Goal: Task Accomplishment & Management: Manage account settings

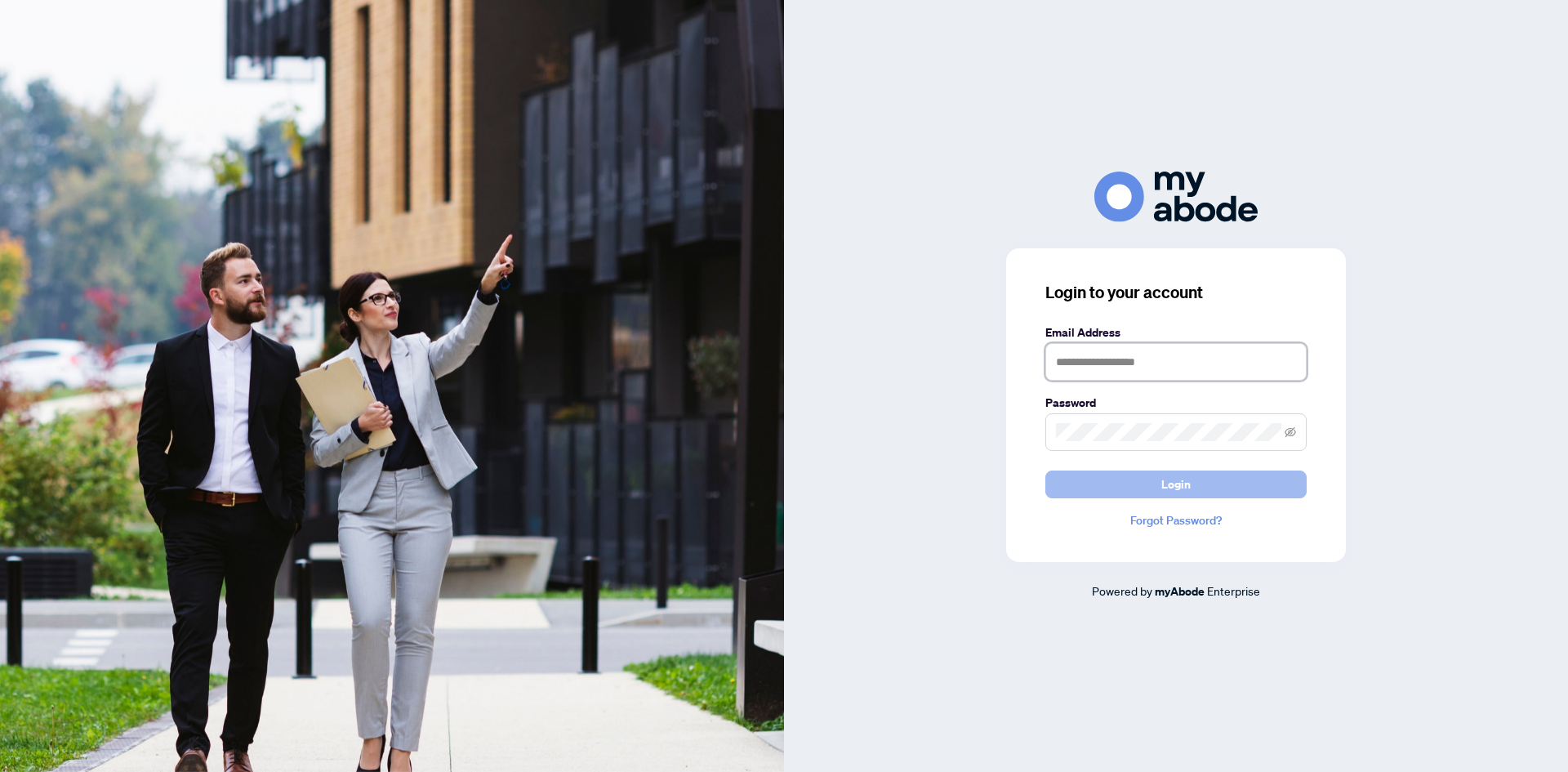
type input "**********"
click at [1159, 488] on button "Login" at bounding box center [1176, 484] width 261 height 27
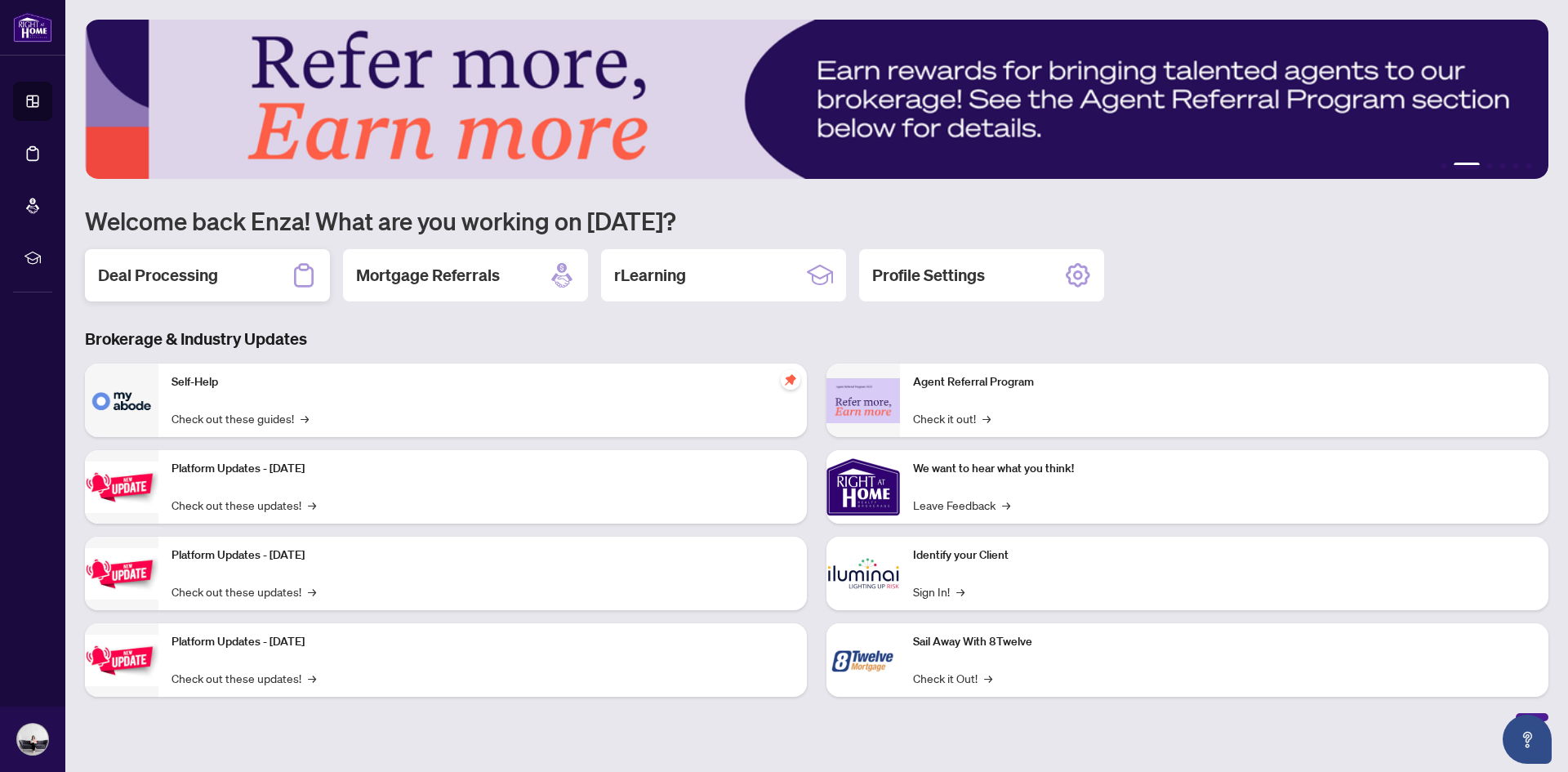
click at [134, 272] on h2 "Deal Processing" at bounding box center [158, 276] width 120 height 23
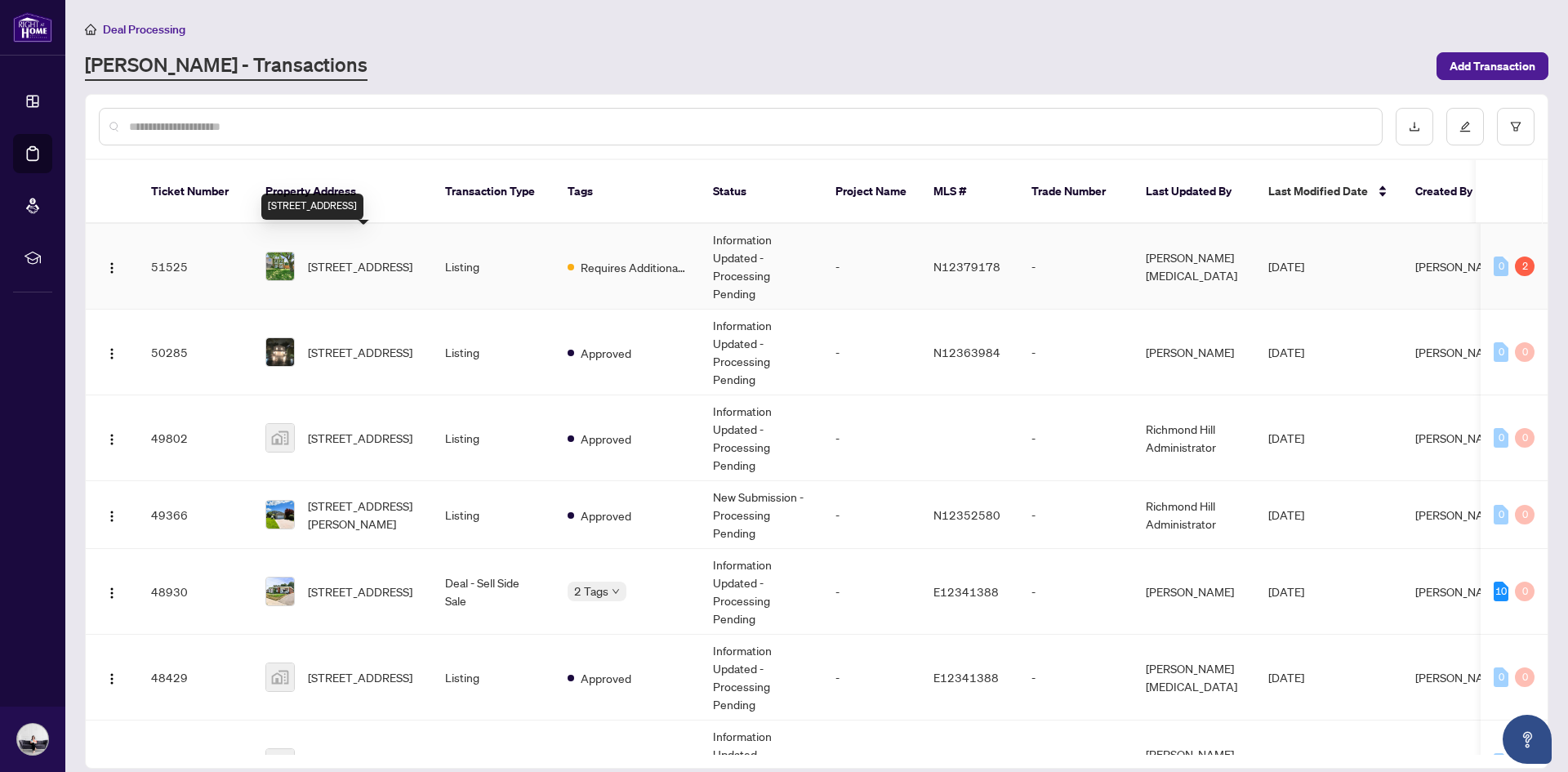
click at [368, 257] on span "[STREET_ADDRESS]" at bounding box center [360, 266] width 104 height 18
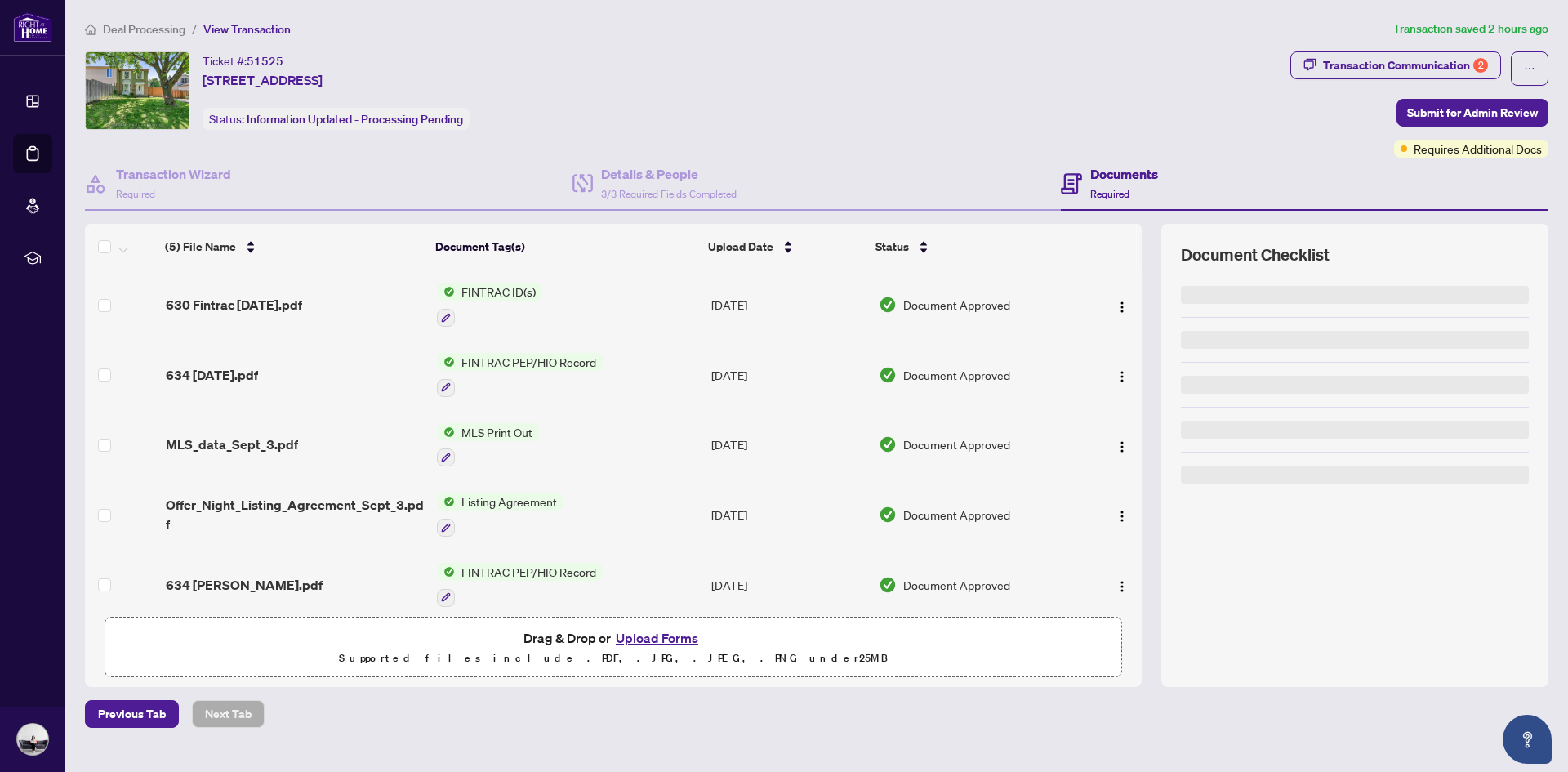
scroll to position [15, 0]
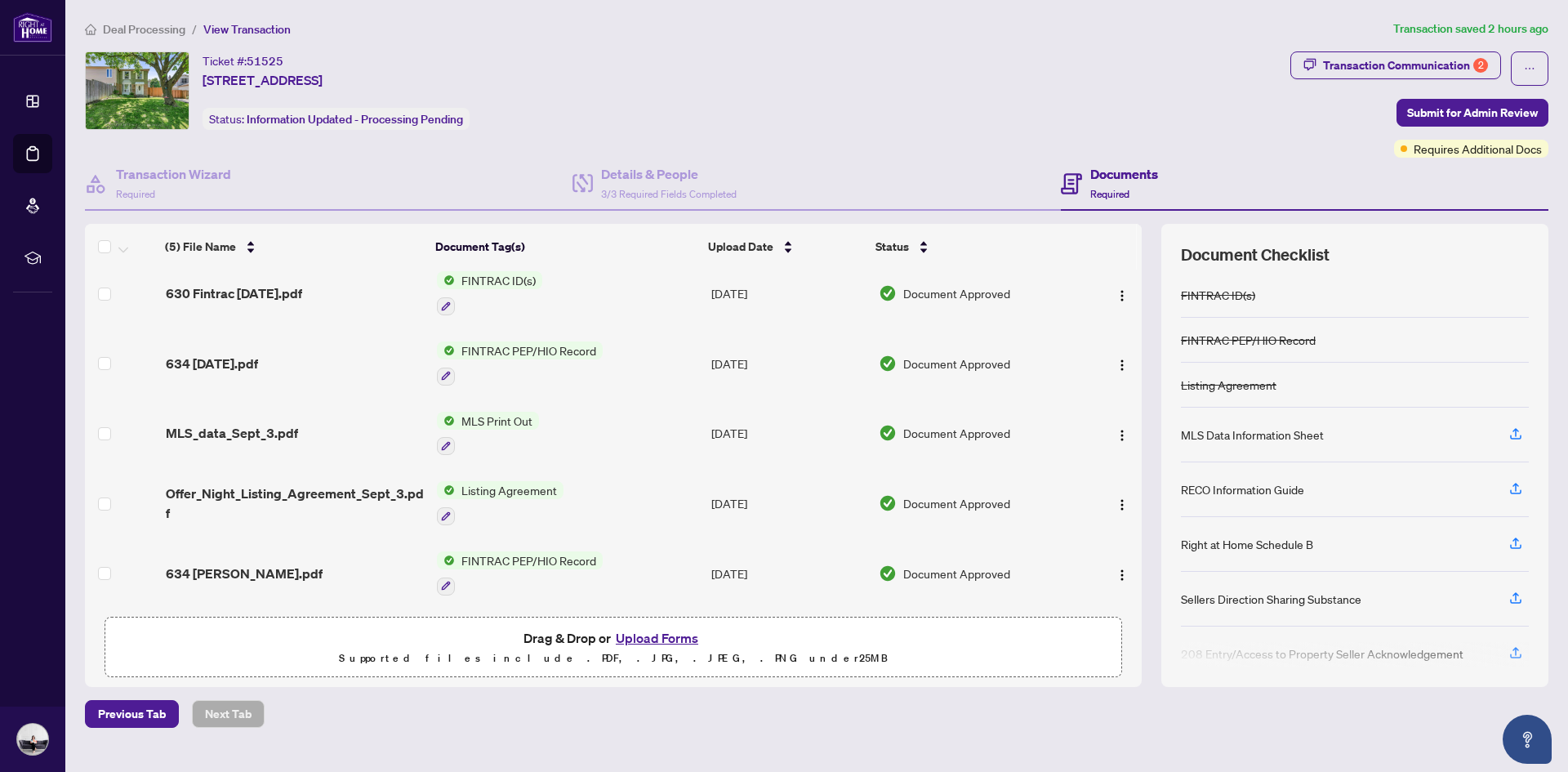
click at [683, 638] on button "Upload Forms" at bounding box center [657, 638] width 93 height 21
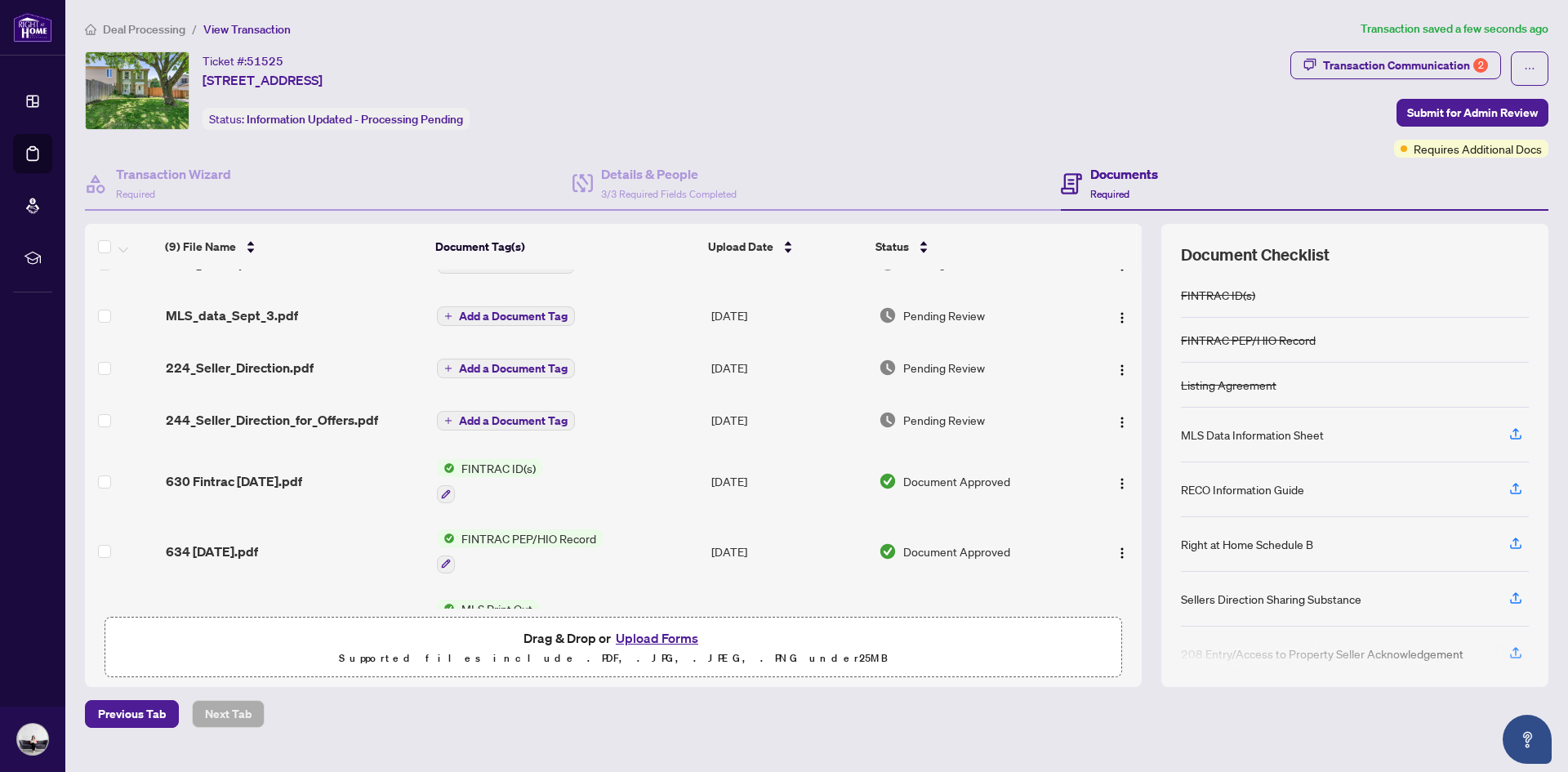
scroll to position [35, 0]
click at [267, 412] on span "244_Seller_Direction_for_Offers.pdf" at bounding box center [272, 418] width 213 height 19
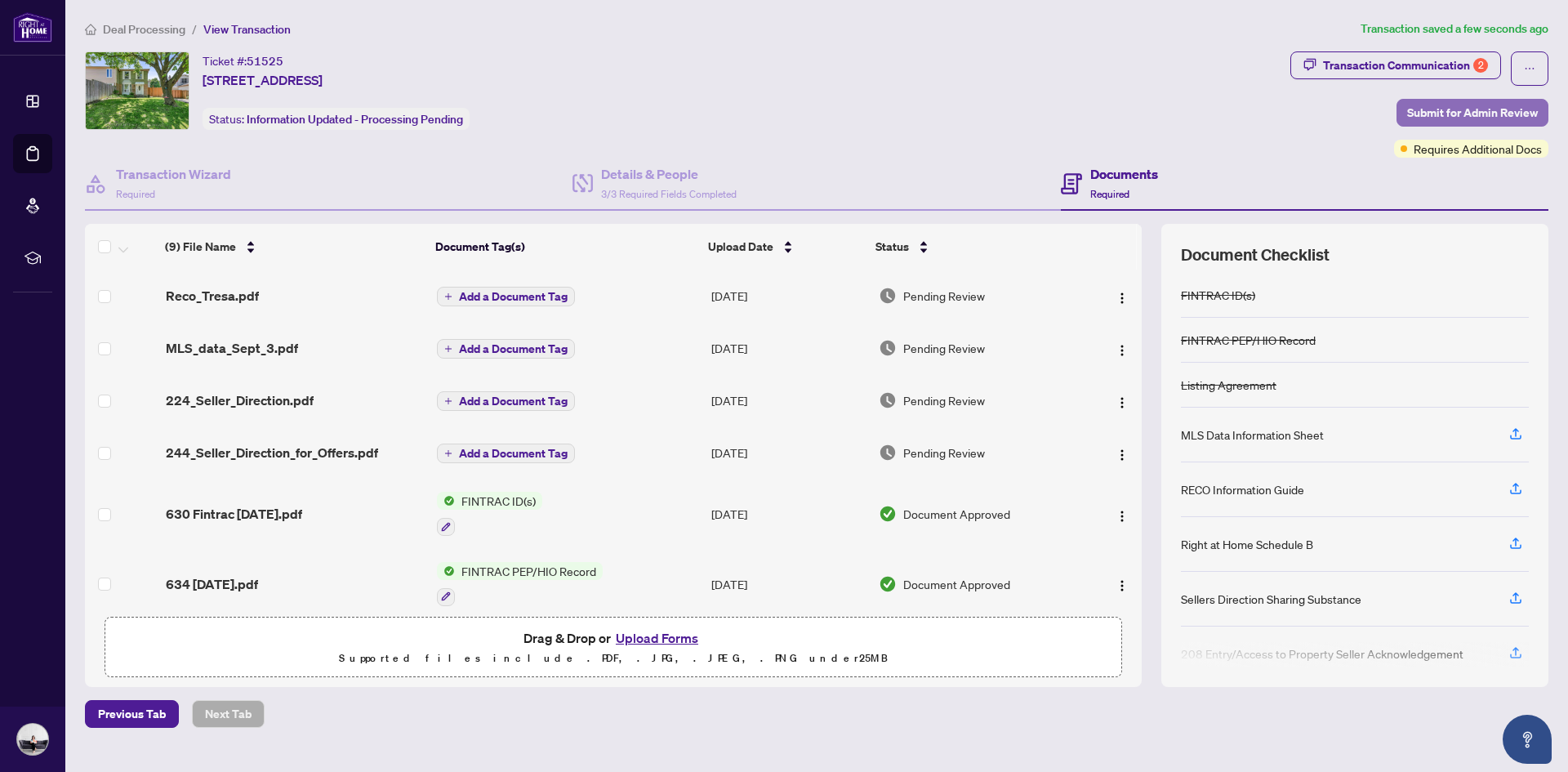
click at [1449, 114] on span "Submit for Admin Review" at bounding box center [1473, 113] width 131 height 26
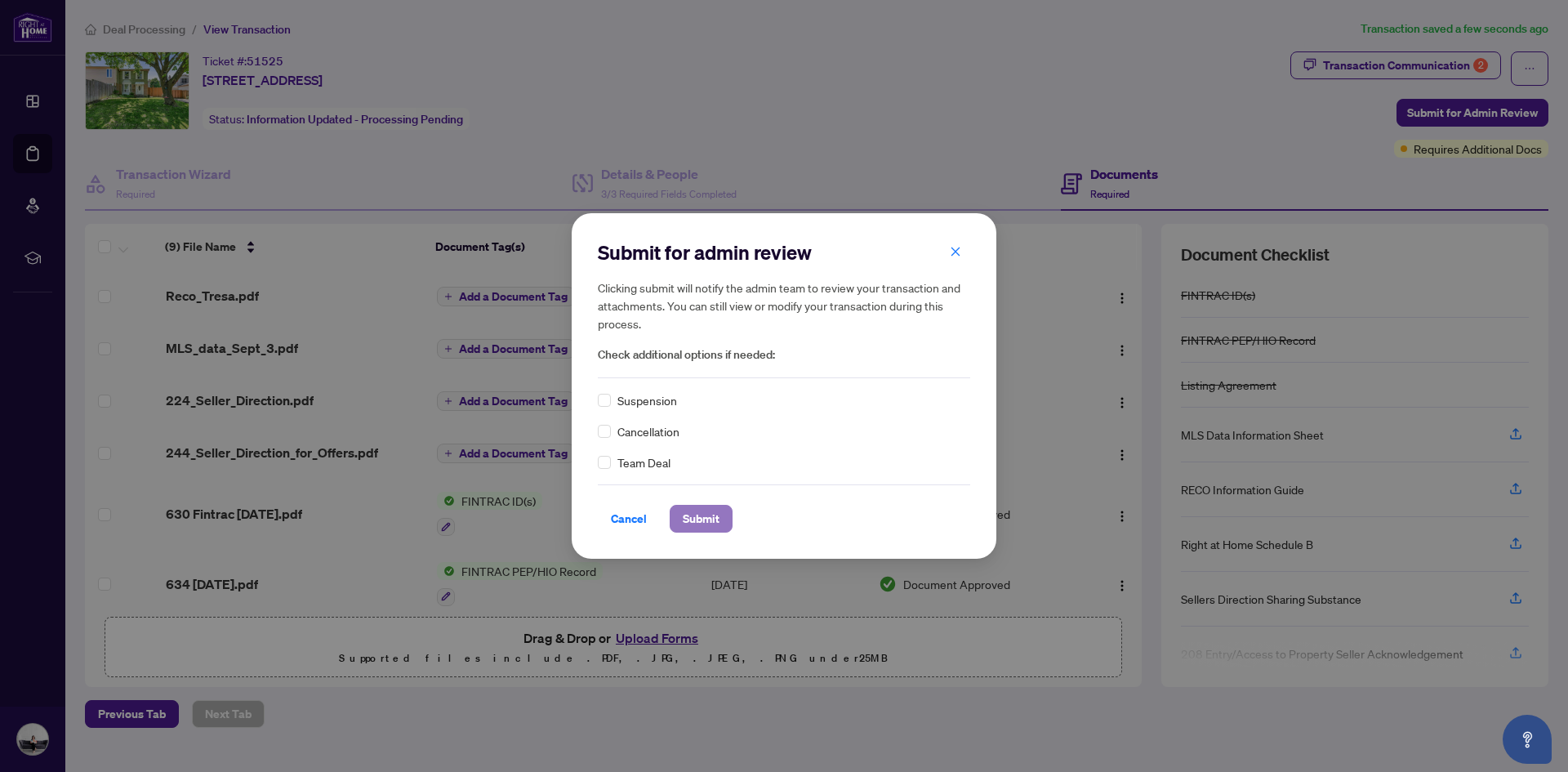
click at [703, 518] on span "Submit" at bounding box center [701, 519] width 37 height 26
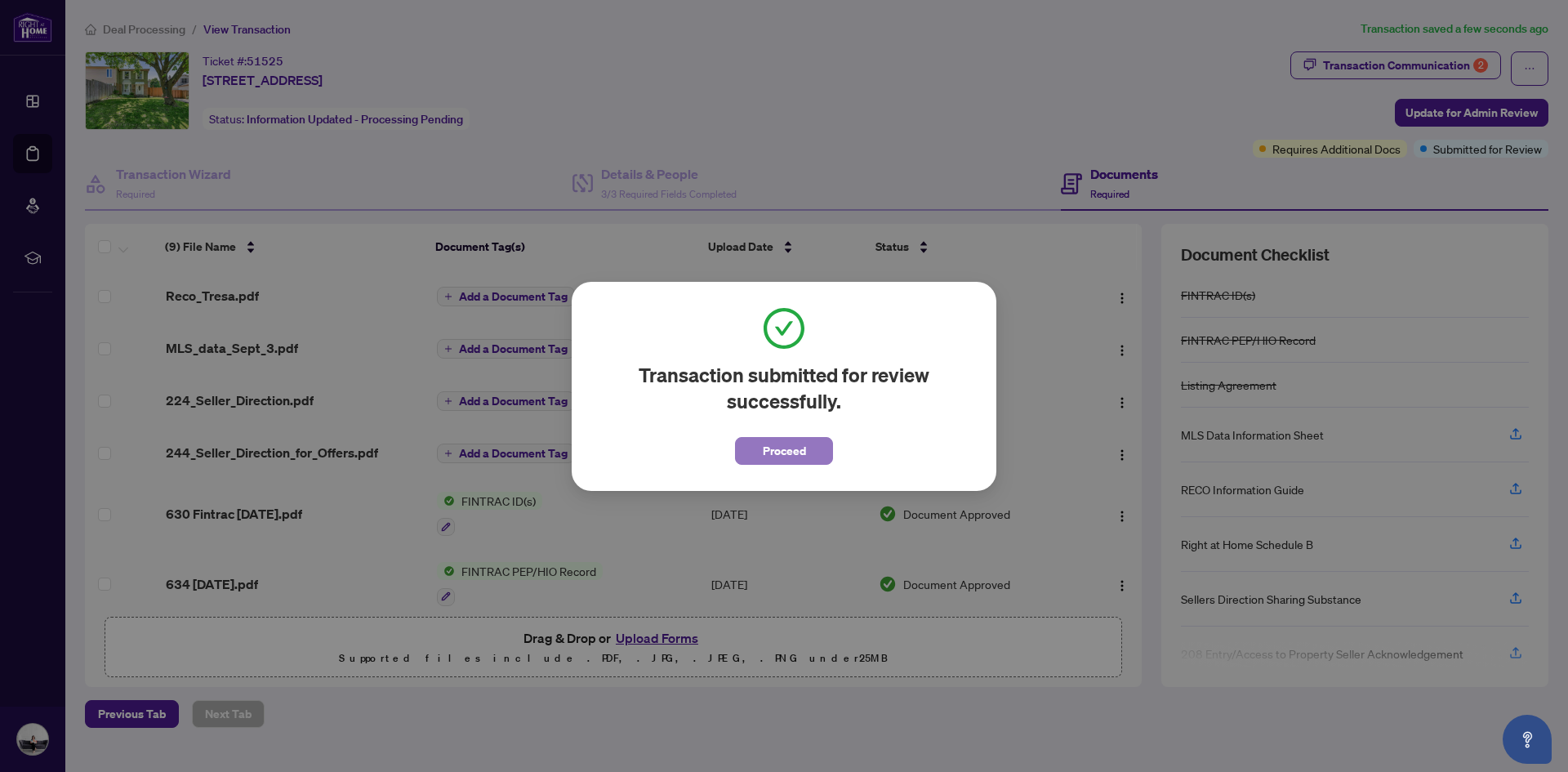
click at [772, 455] on span "Proceed" at bounding box center [784, 451] width 43 height 26
